Goal: Navigation & Orientation: Find specific page/section

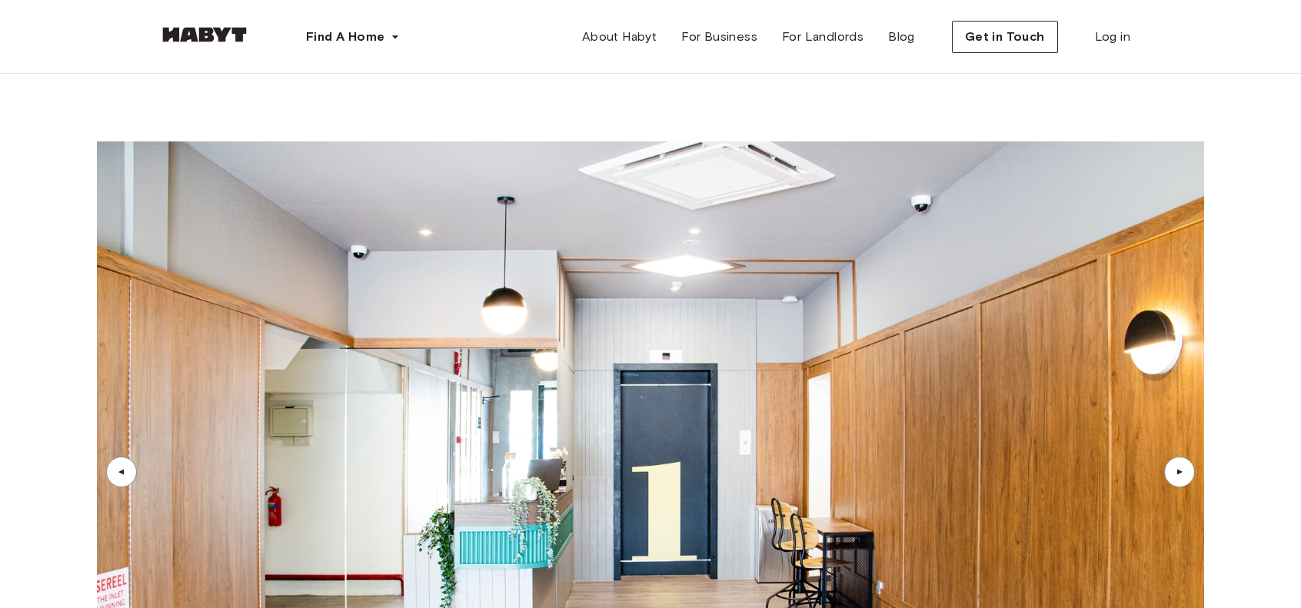
scroll to position [3891, 0]
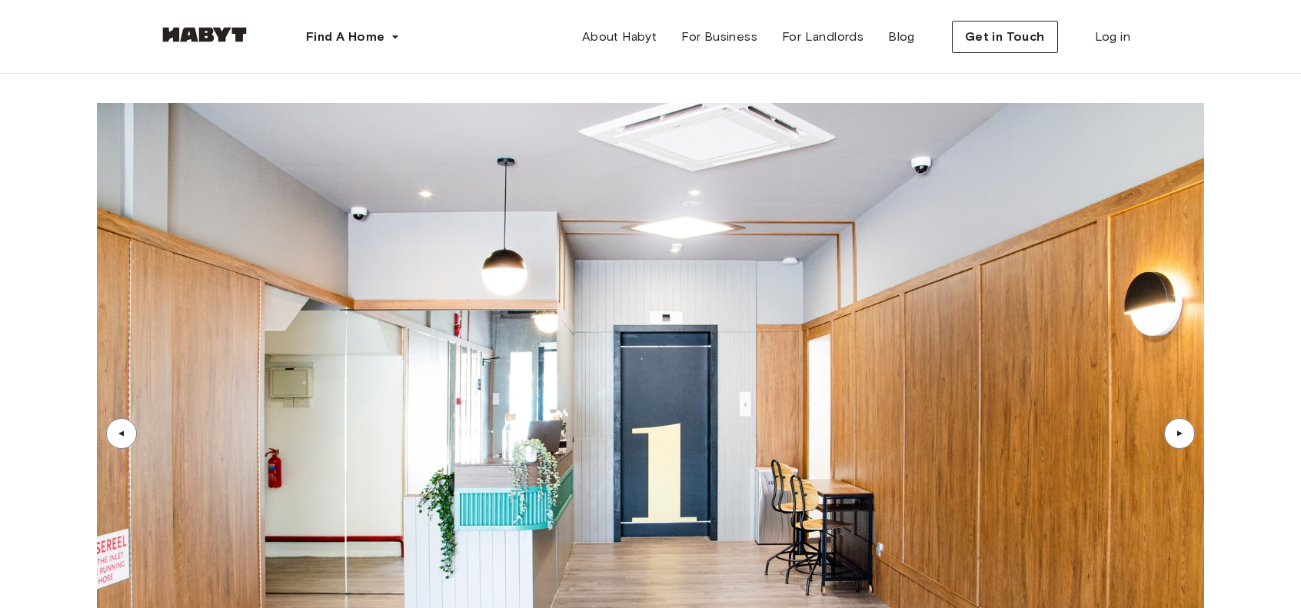
click at [1171, 418] on div "▲" at bounding box center [1179, 433] width 31 height 31
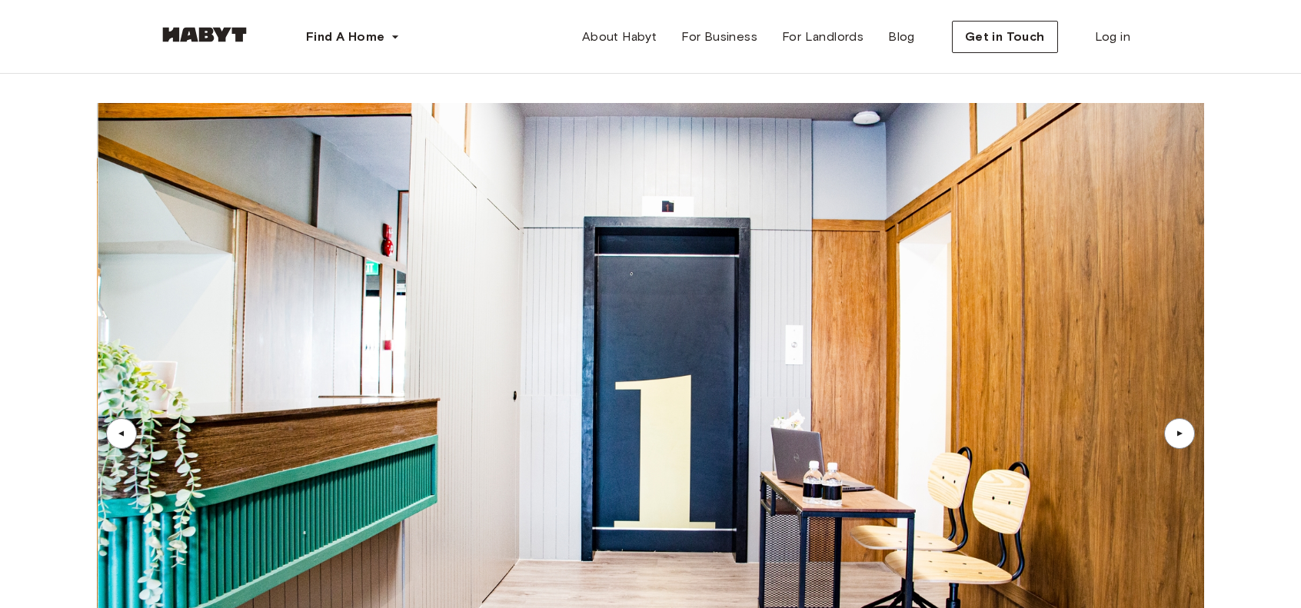
click at [1171, 418] on div "▲" at bounding box center [1179, 433] width 31 height 31
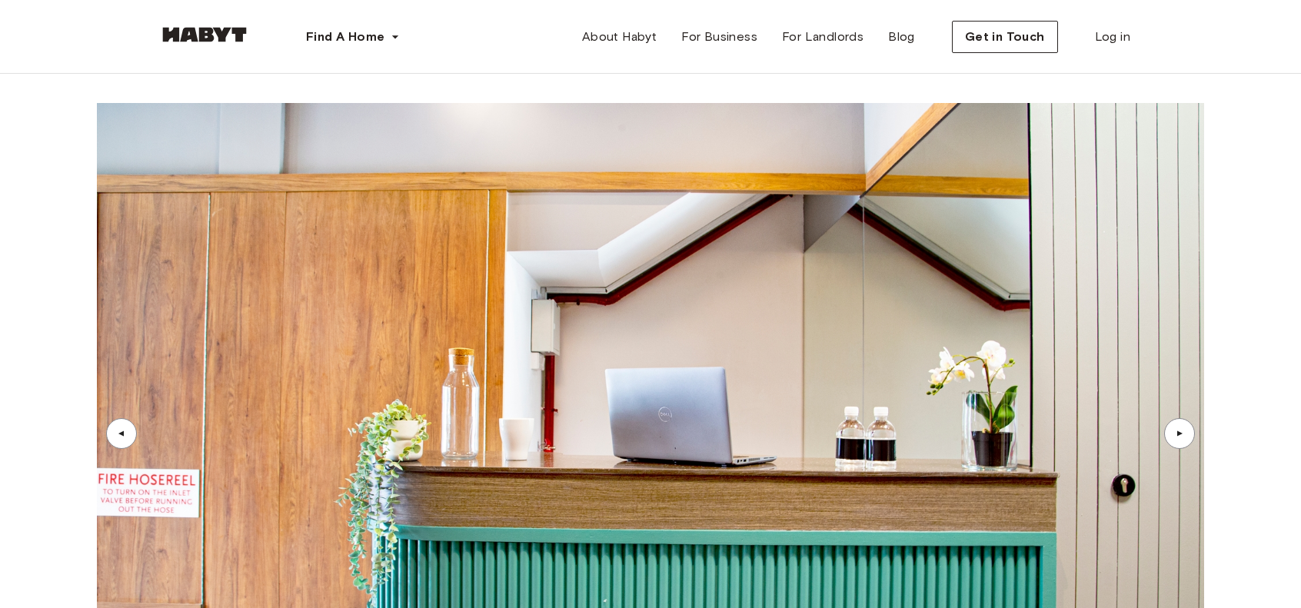
click at [1171, 418] on div "▲" at bounding box center [1179, 433] width 31 height 31
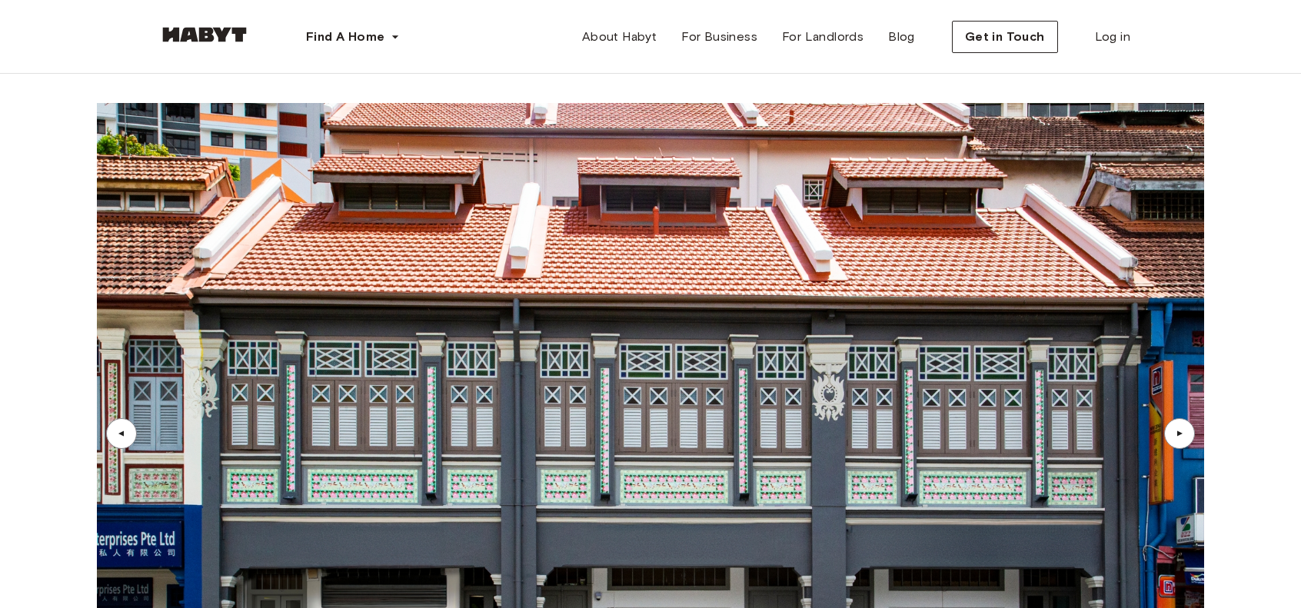
drag, startPoint x: 1169, startPoint y: 299, endPoint x: 1171, endPoint y: 291, distance: 8.8
click at [1169, 418] on div "▲" at bounding box center [1179, 433] width 31 height 31
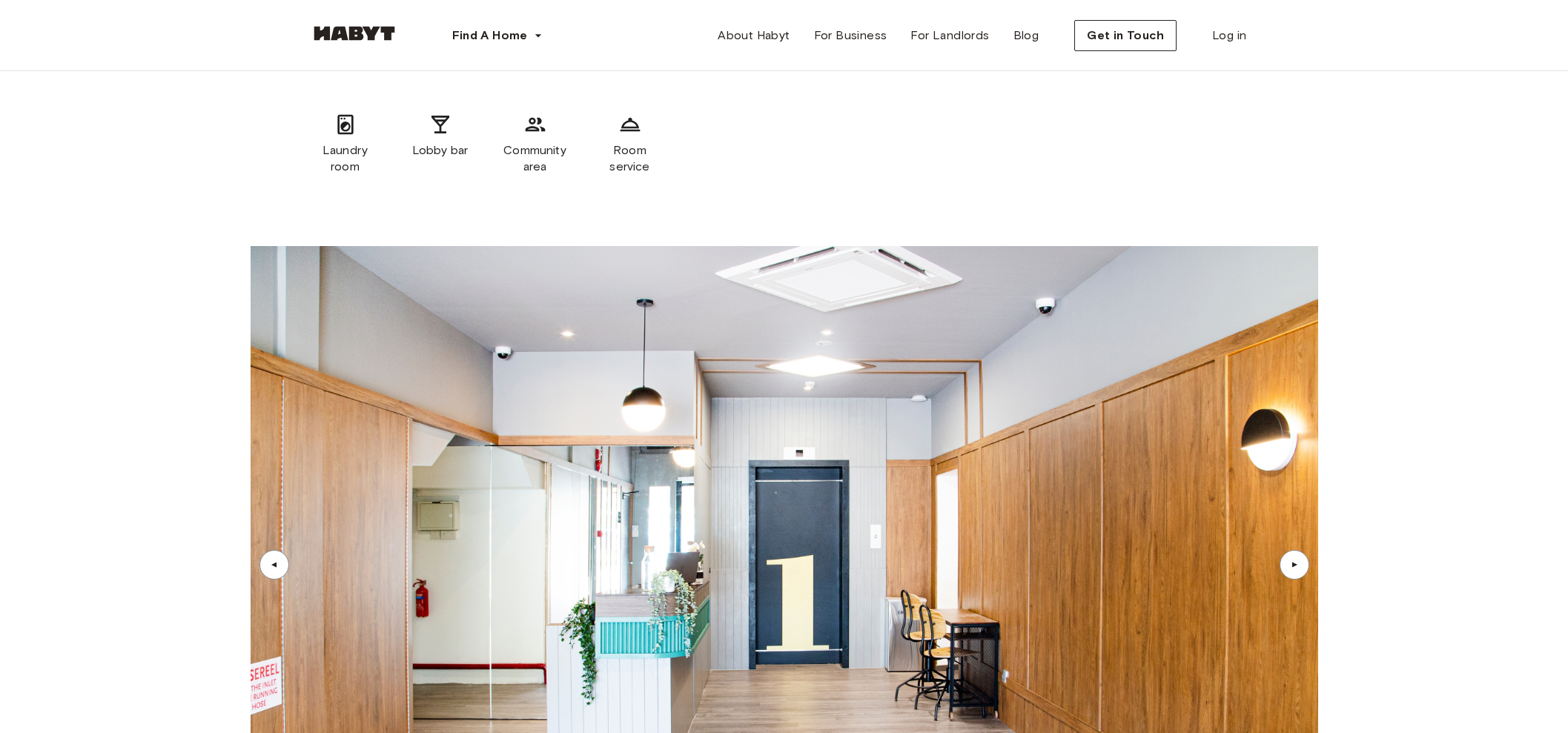
drag, startPoint x: 1211, startPoint y: 1, endPoint x: 1374, endPoint y: 573, distance: 594.8
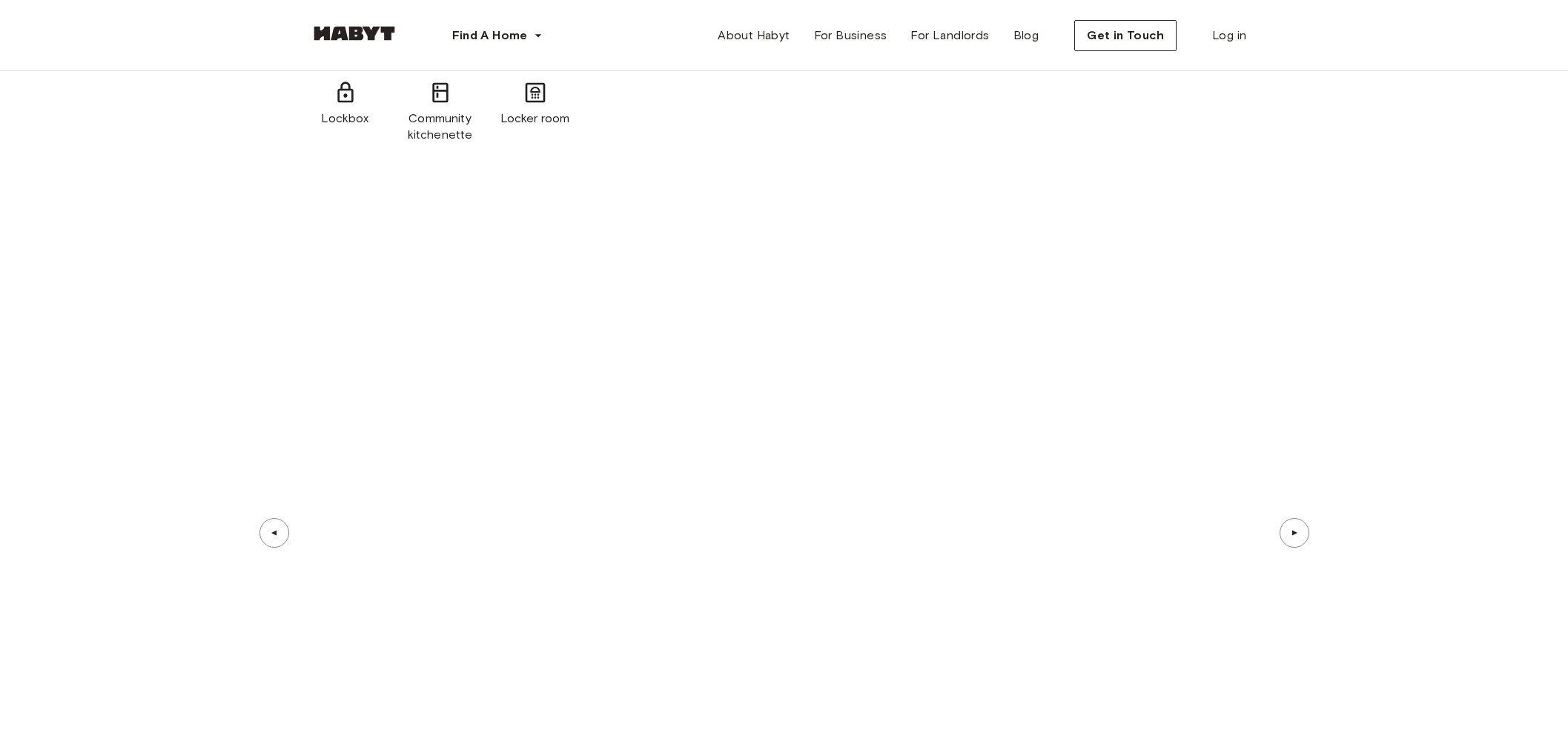
scroll to position [4859, 0]
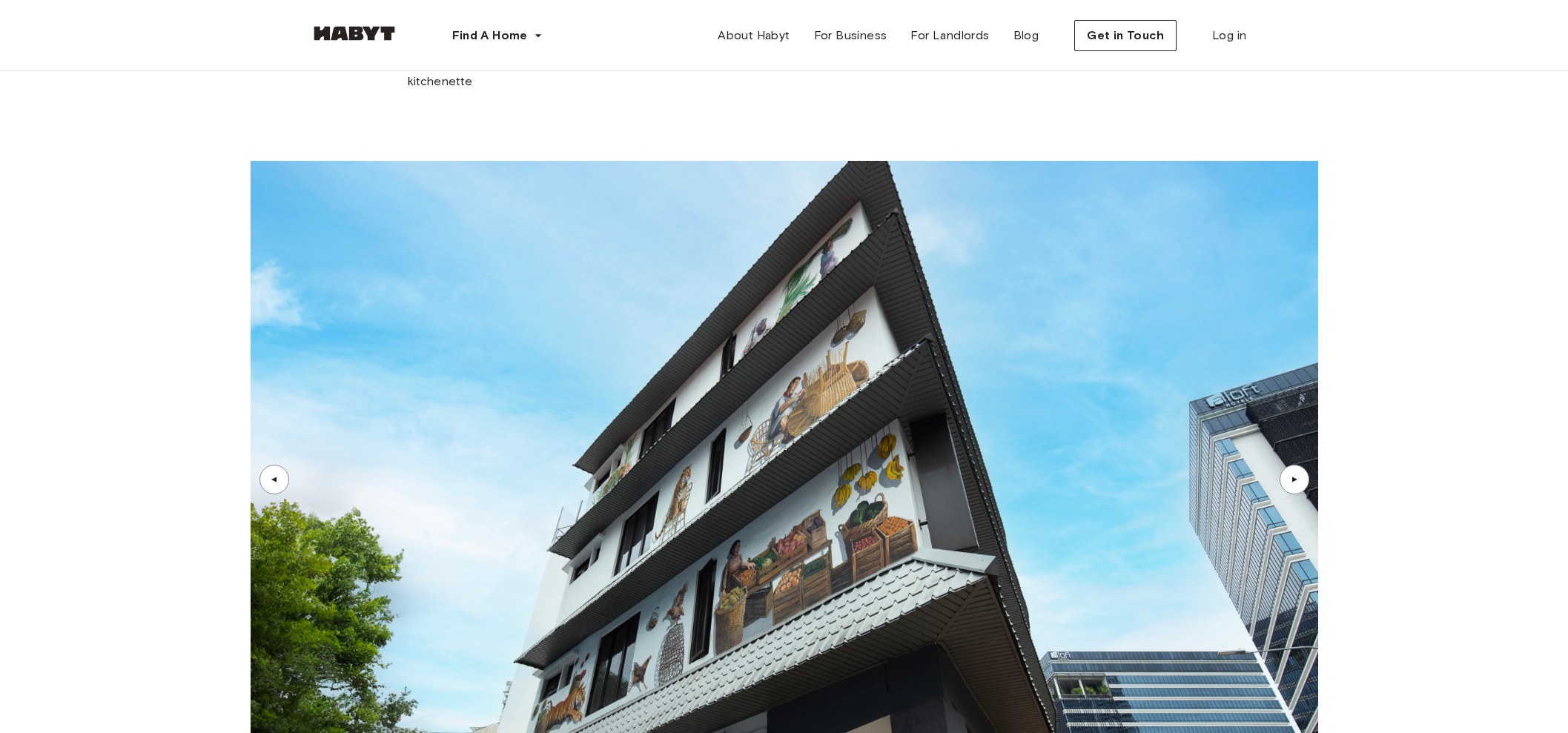
click at [1253, 475] on div "▲" at bounding box center [1293, 479] width 14 height 9
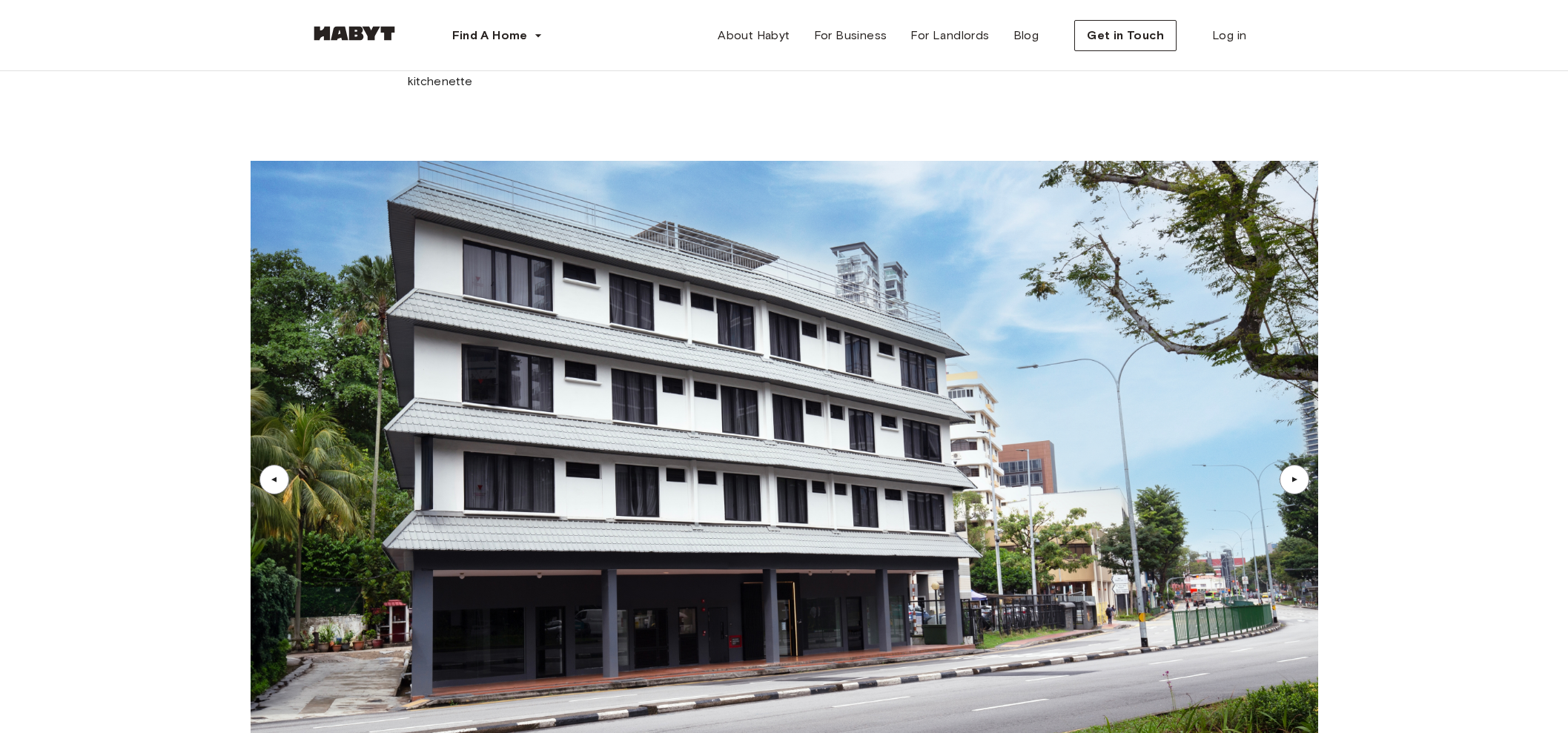
click at [1253, 475] on div "▲" at bounding box center [1293, 479] width 14 height 9
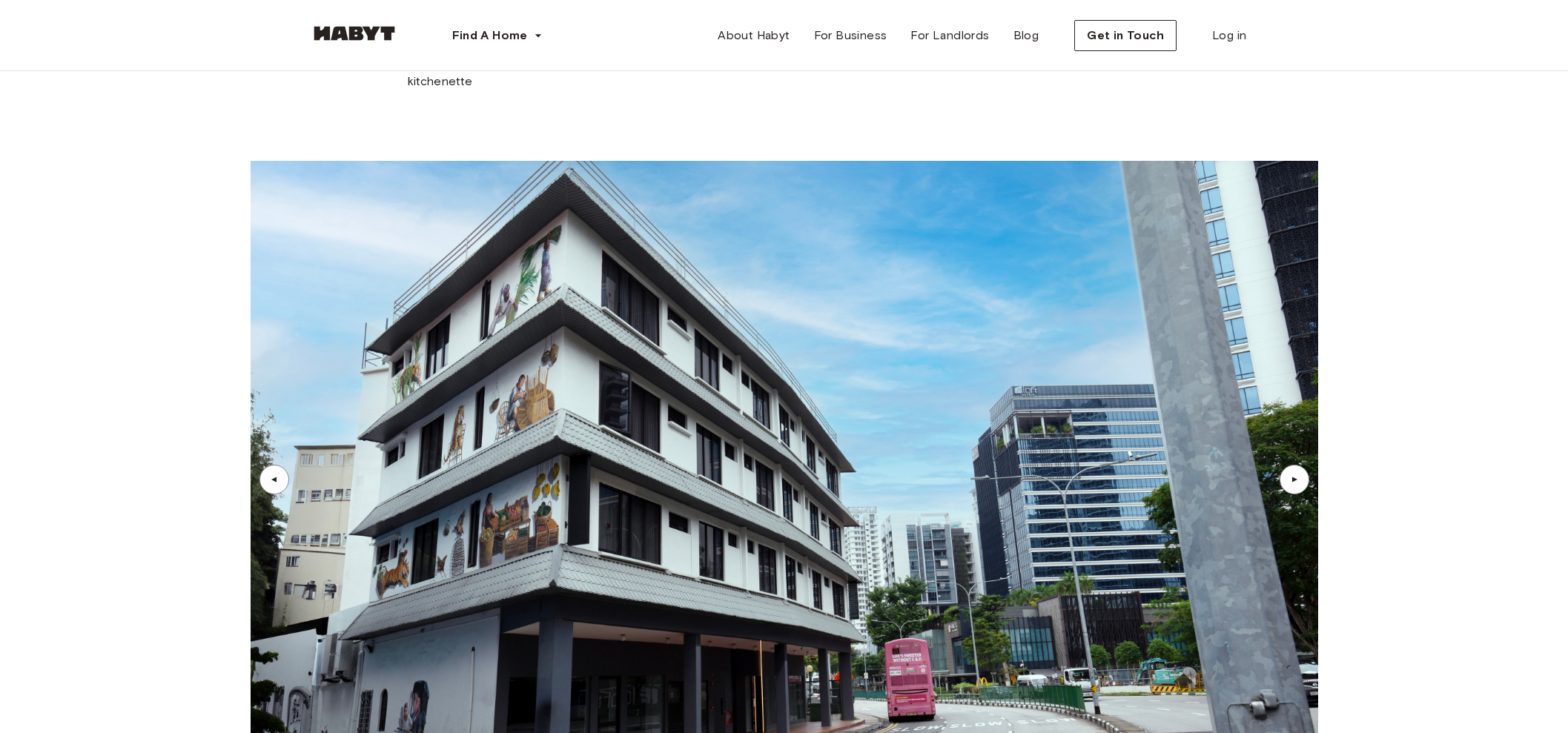
click at [1253, 475] on div "▲" at bounding box center [1293, 479] width 14 height 9
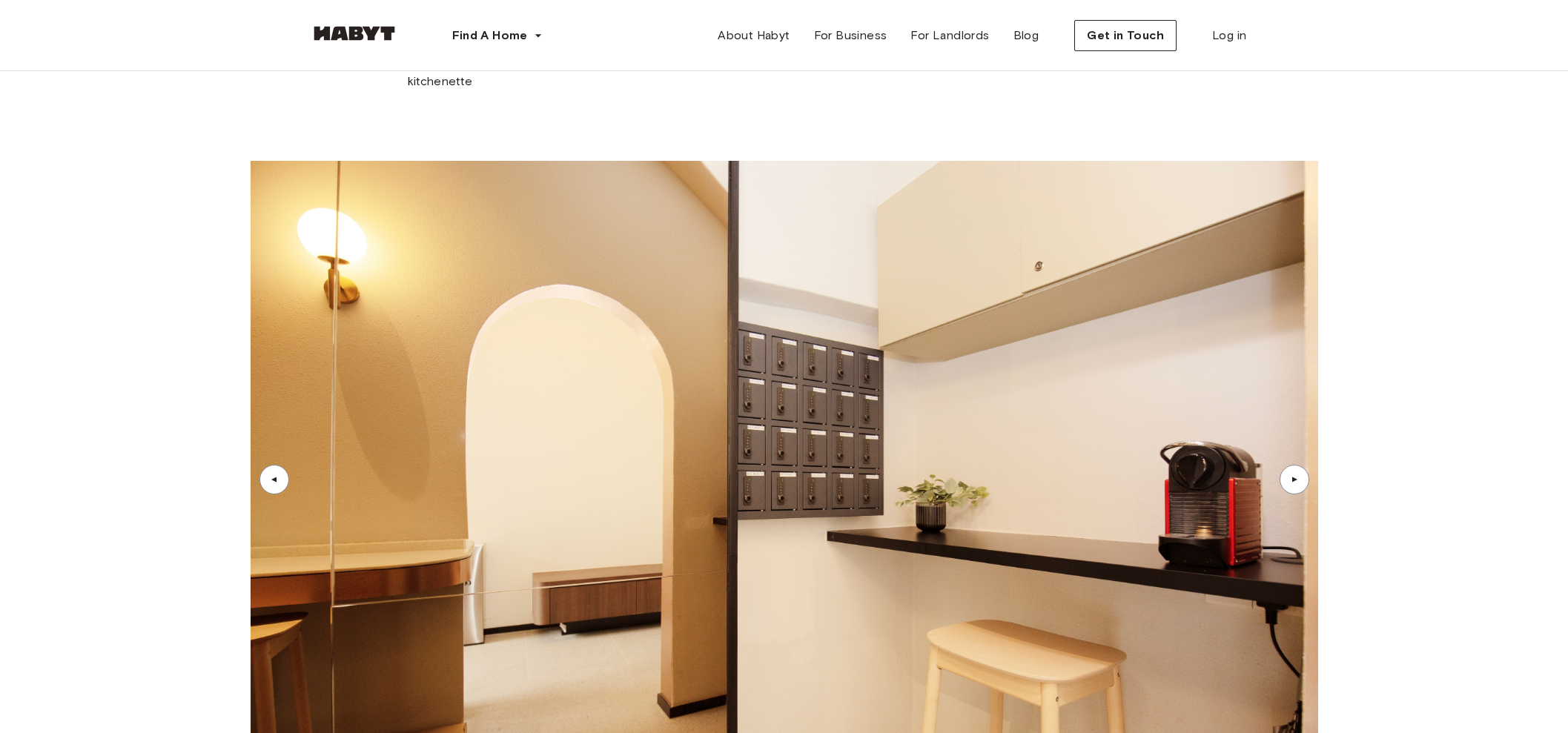
click at [1253, 464] on div "▲" at bounding box center [1293, 479] width 30 height 30
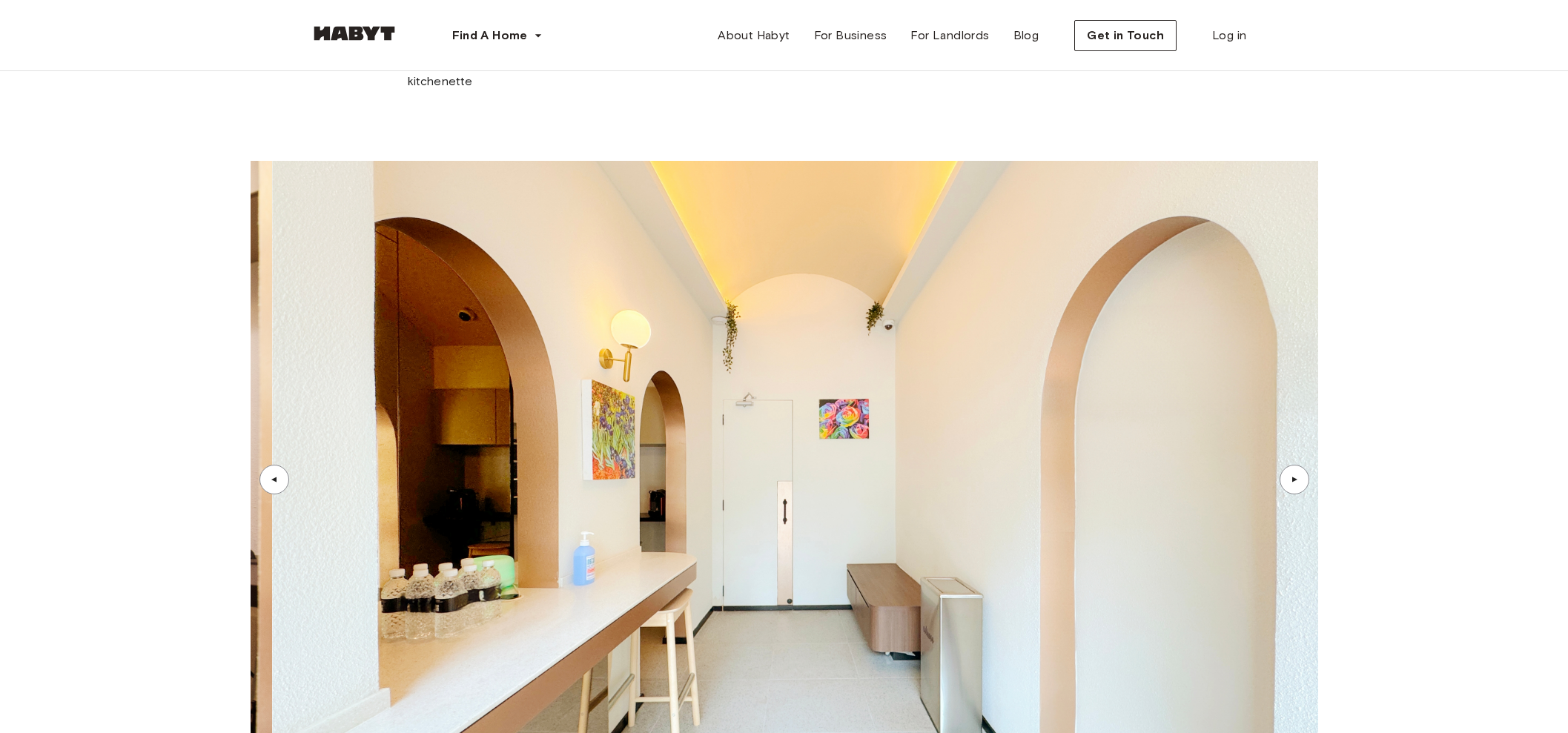
click at [1253, 464] on div "▲" at bounding box center [1293, 479] width 30 height 30
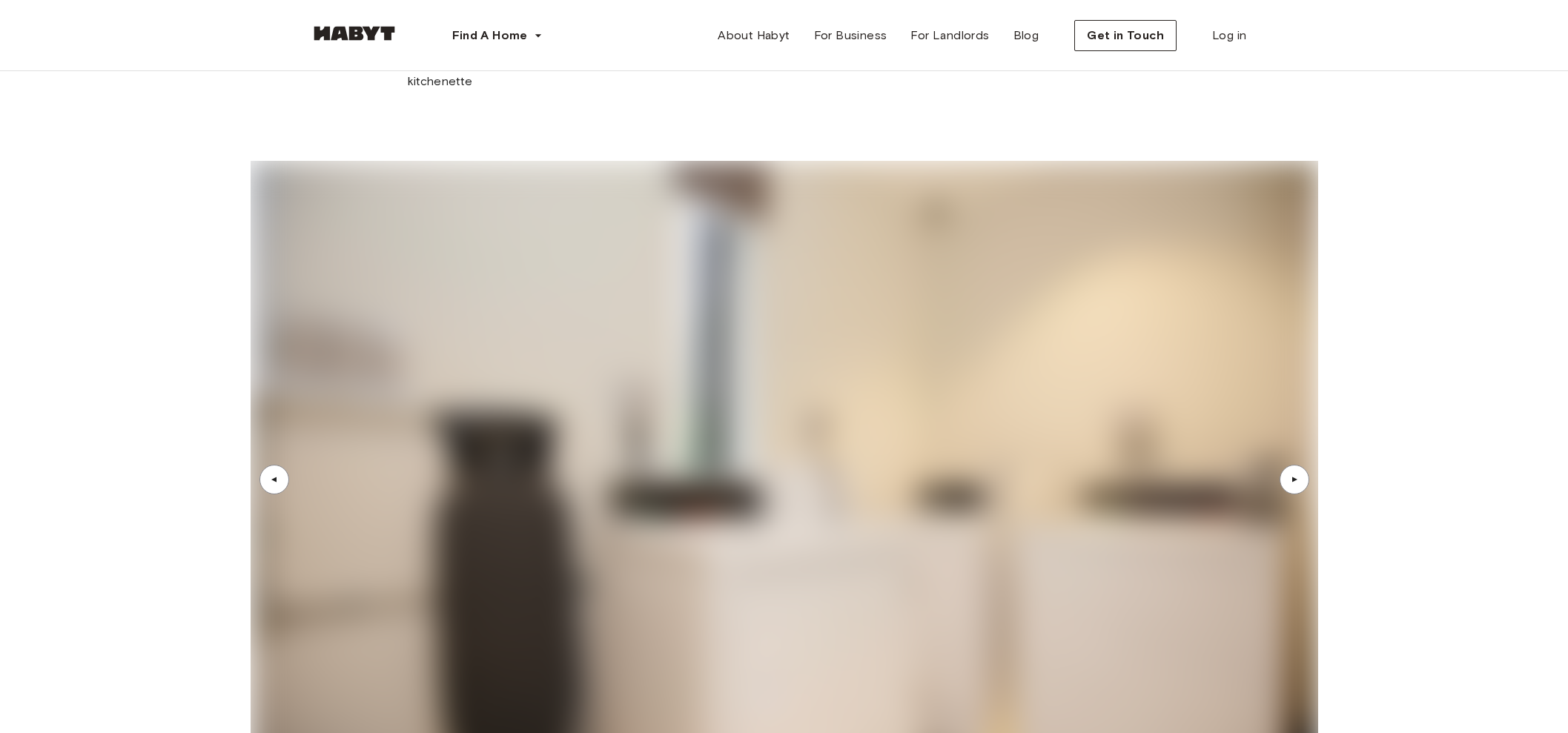
click at [1253, 464] on div "▲" at bounding box center [1293, 479] width 30 height 30
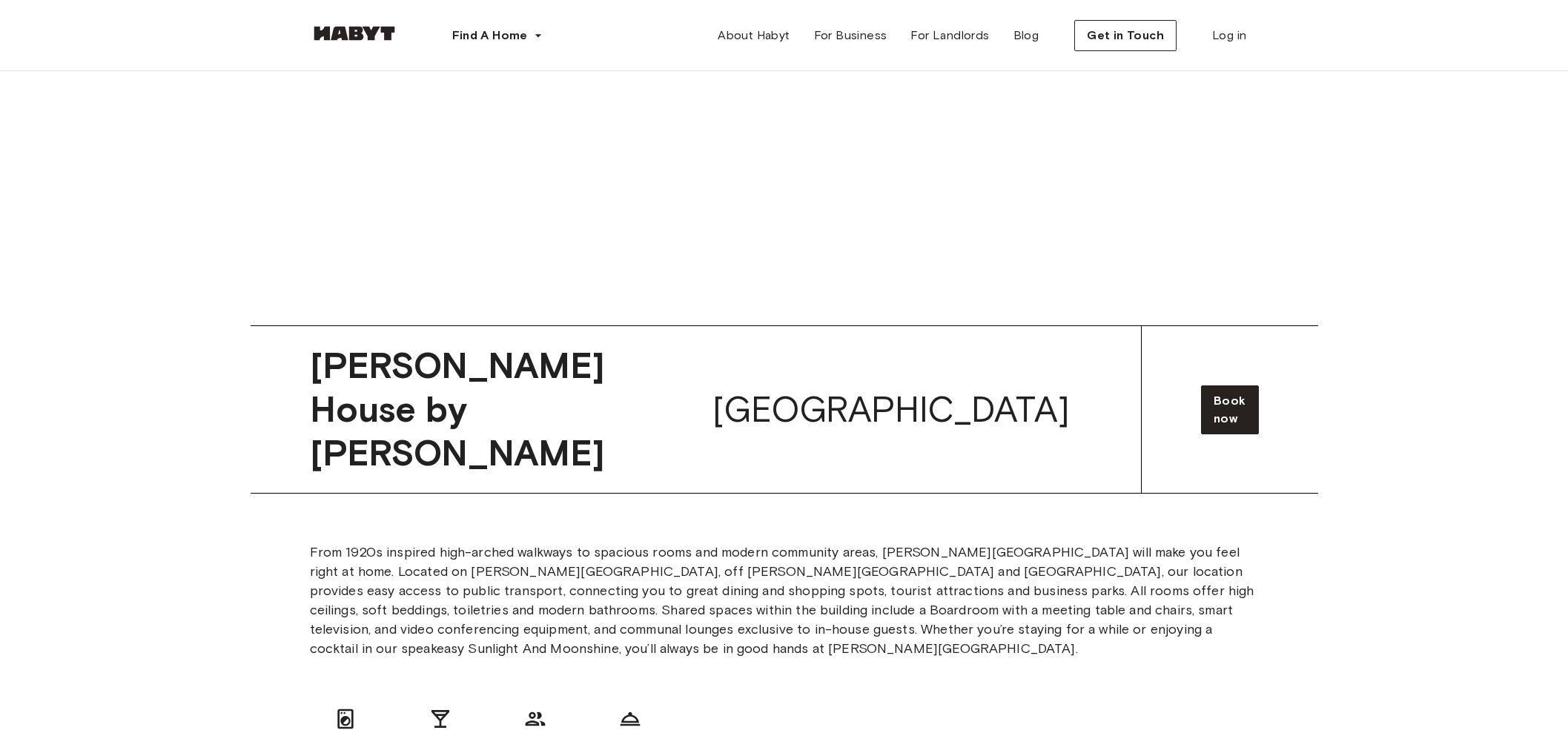
scroll to position [3101, 0]
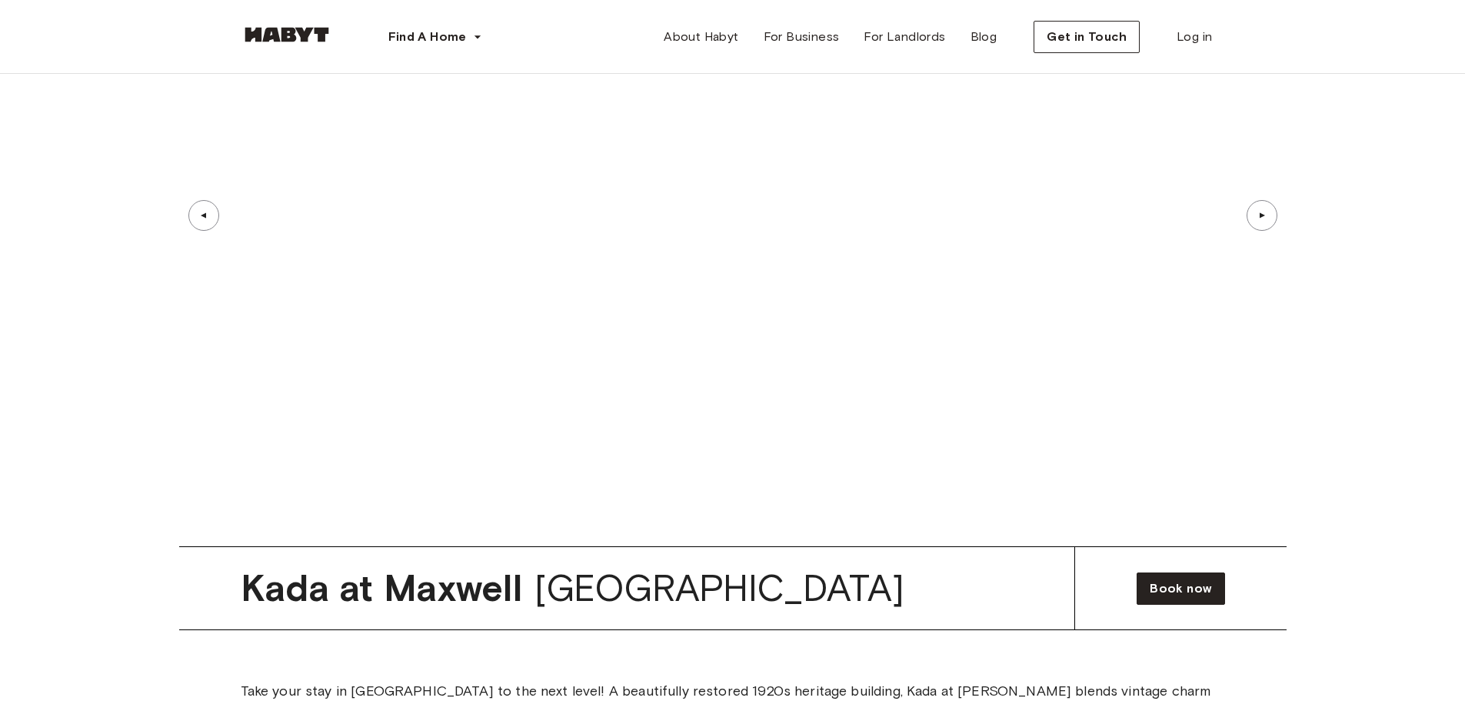
scroll to position [5871, 0]
